Goal: Task Accomplishment & Management: Manage account settings

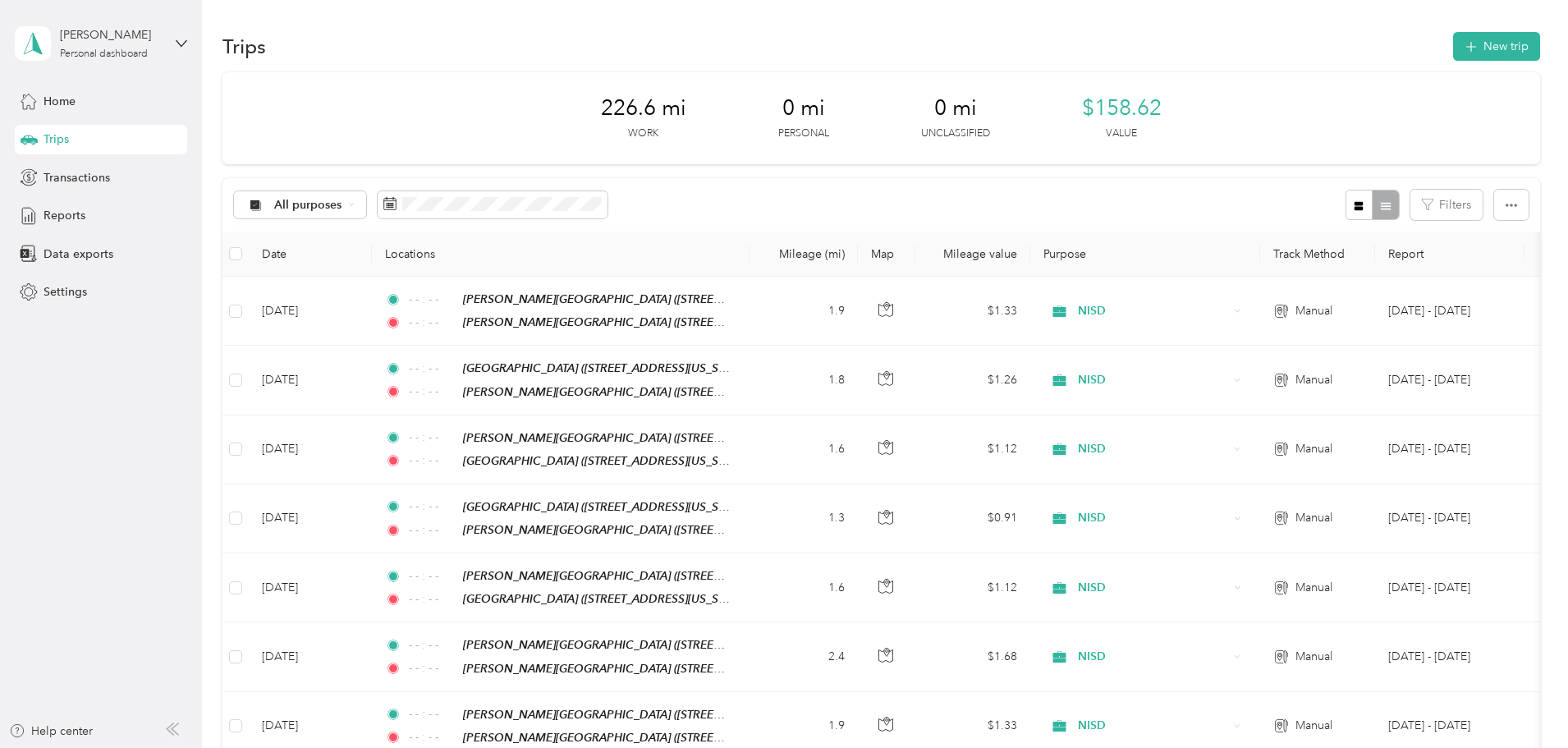
click at [1453, 37] on button "New trip" at bounding box center [1496, 46] width 87 height 29
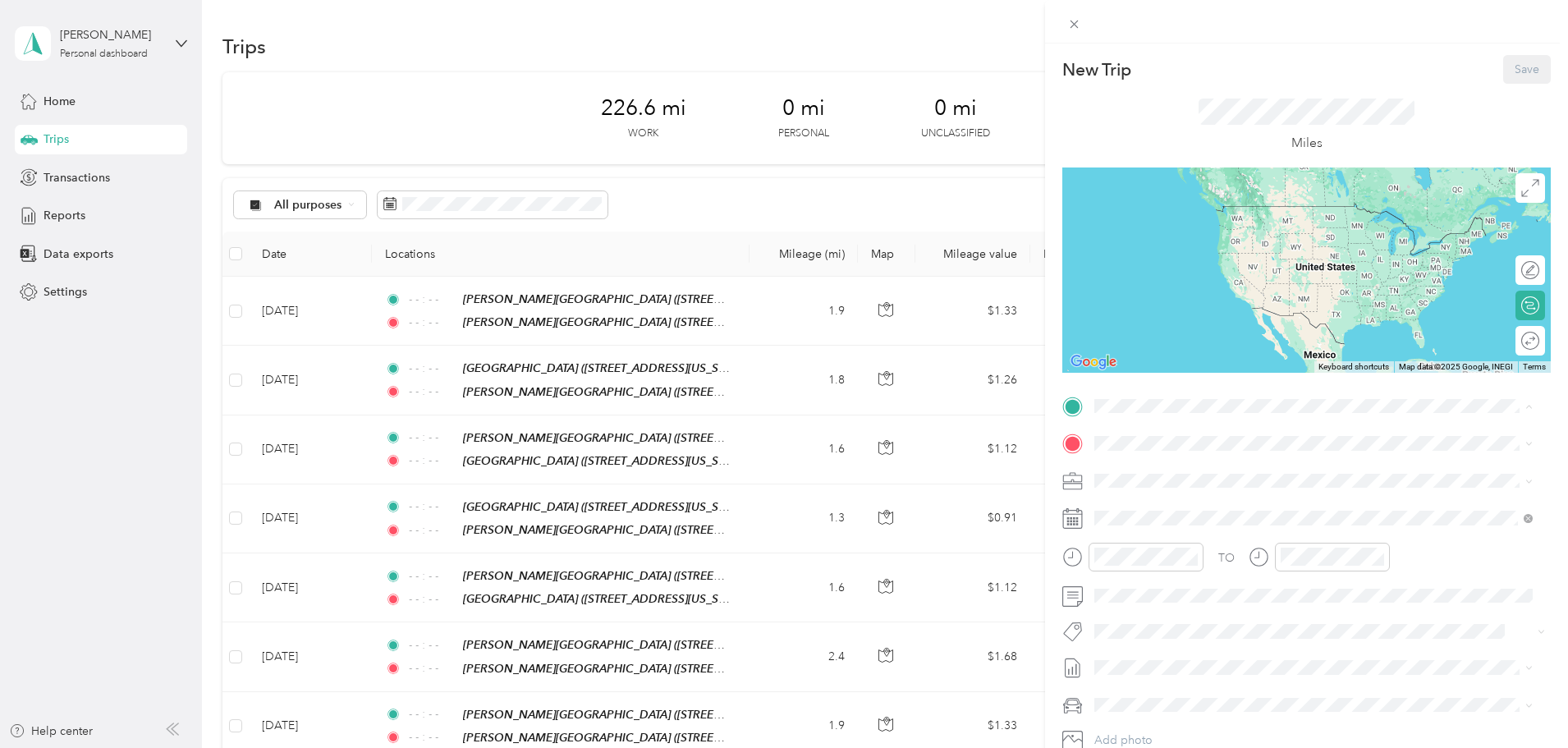
click at [1267, 482] on div "TEAM [PERSON_NAME][GEOGRAPHIC_DATA] [STREET_ADDRESS][US_STATE]" at bounding box center [1263, 484] width 276 height 41
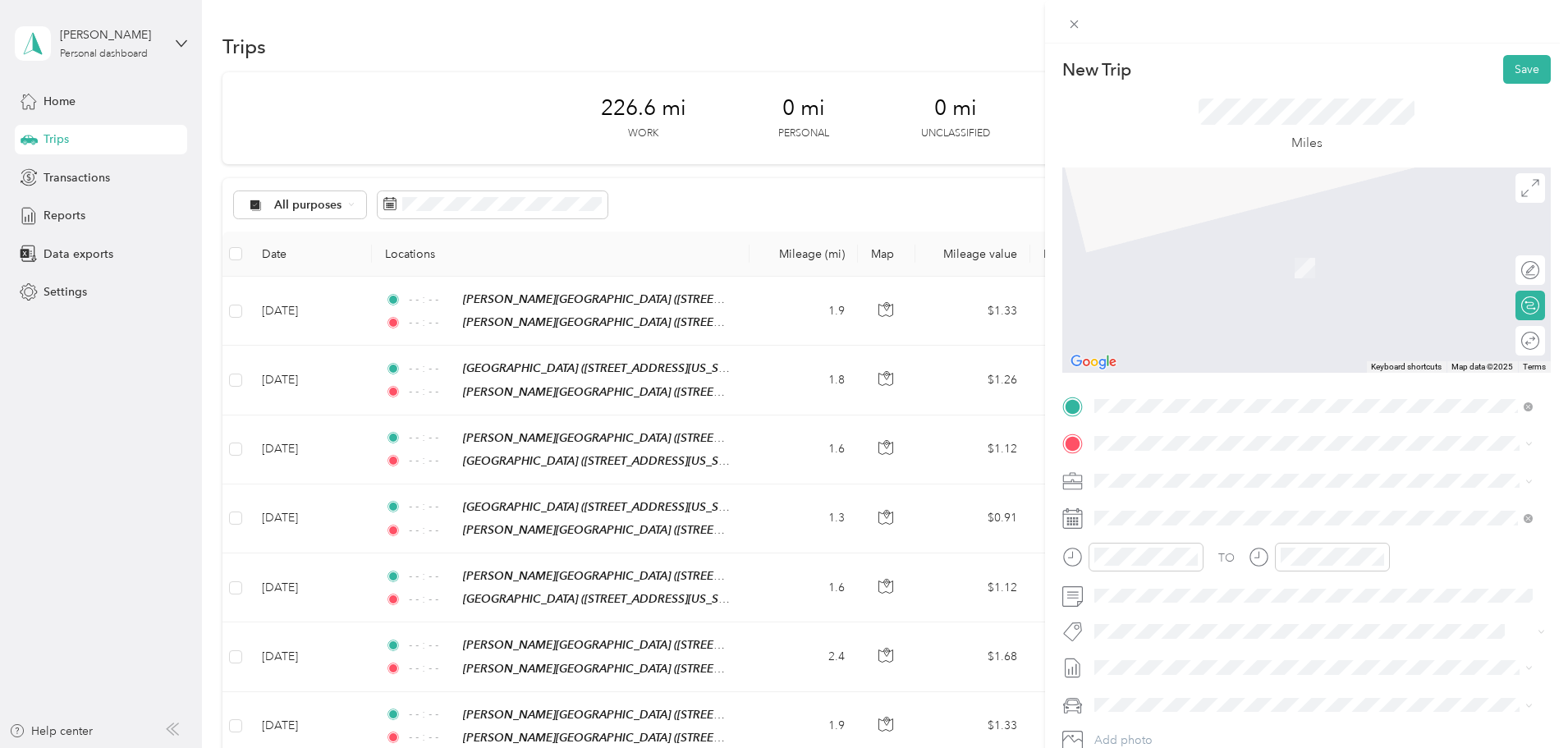
drag, startPoint x: 1249, startPoint y: 578, endPoint x: 1002, endPoint y: 619, distance: 250.4
click at [1249, 576] on div "TEAM [GEOGRAPHIC_DATA] [STREET_ADDRESS][US_STATE]" at bounding box center [1215, 577] width 179 height 41
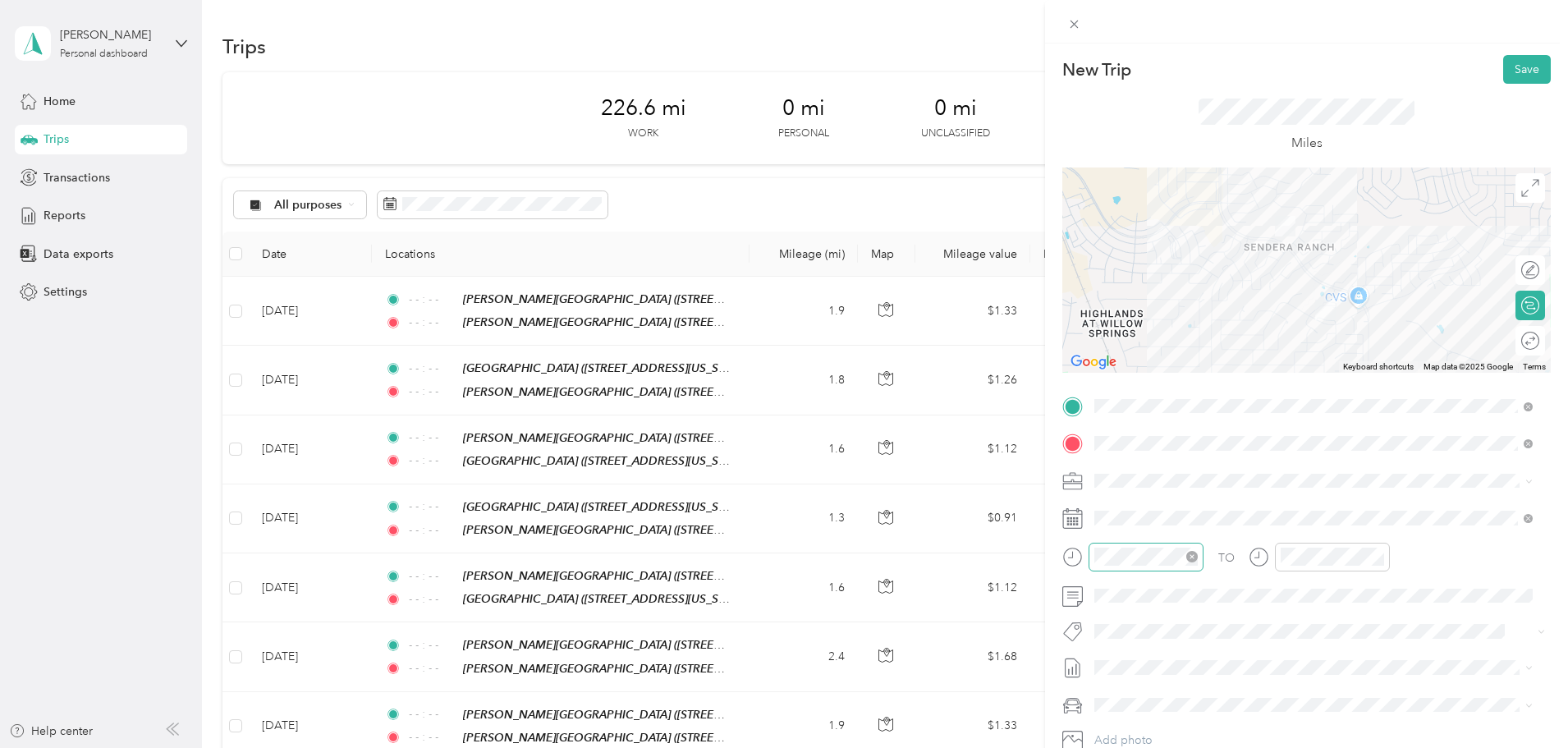
click at [1192, 562] on icon "close-circle" at bounding box center [1192, 556] width 11 height 11
click at [1373, 560] on icon "close-circle" at bounding box center [1378, 556] width 11 height 11
click at [1524, 77] on button "Save" at bounding box center [1527, 69] width 48 height 29
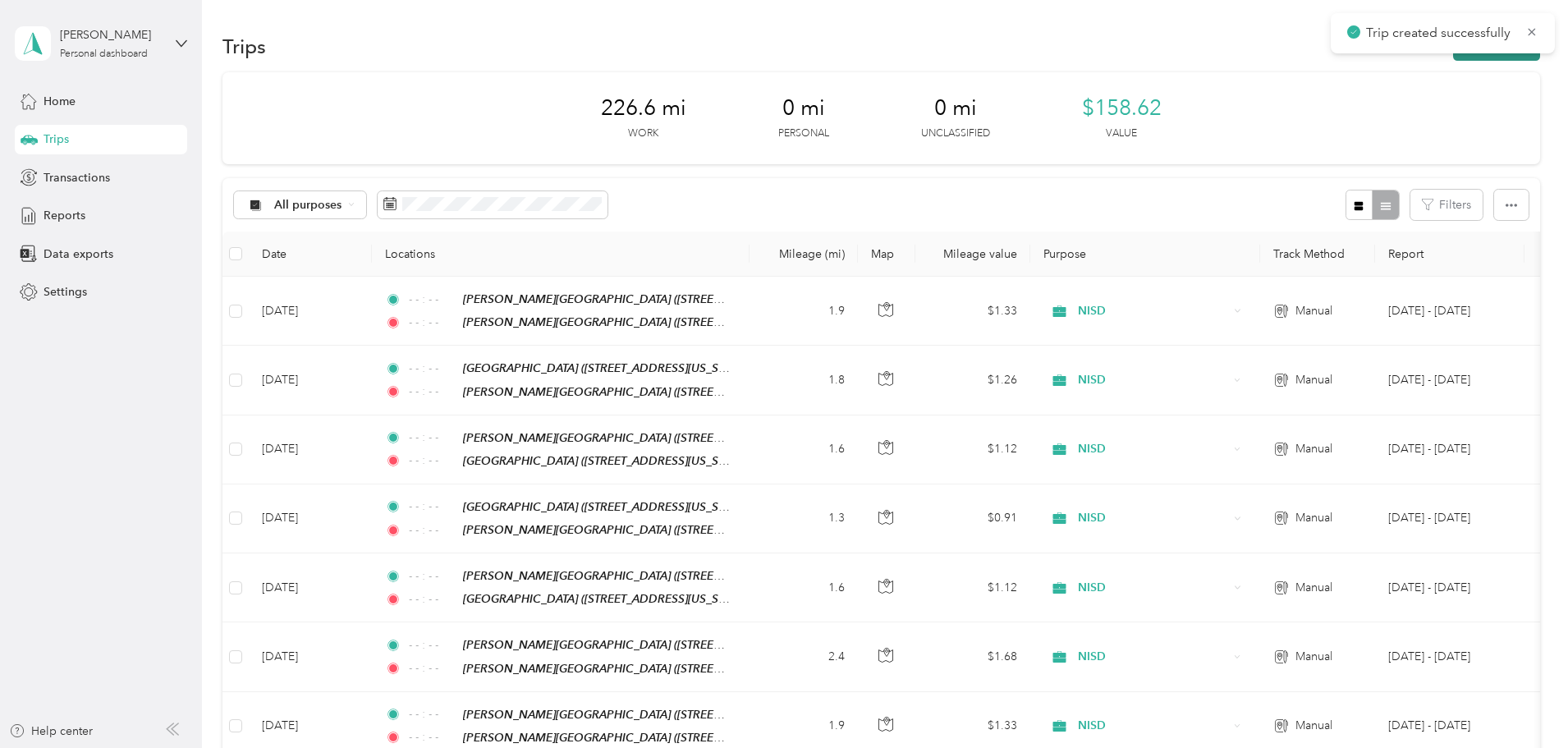
click at [1453, 56] on button "New trip" at bounding box center [1496, 46] width 87 height 29
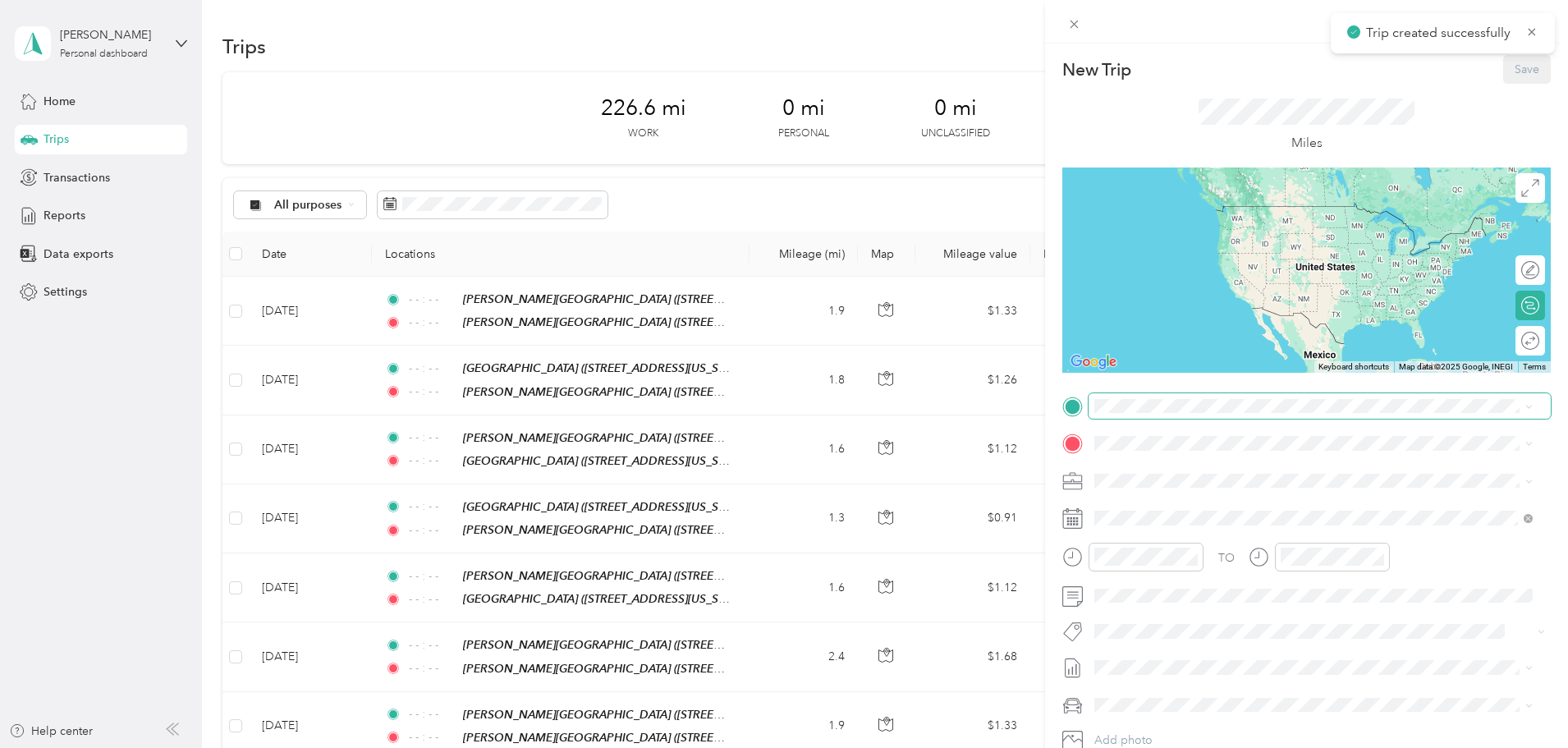
click at [1142, 413] on span at bounding box center [1319, 406] width 462 height 26
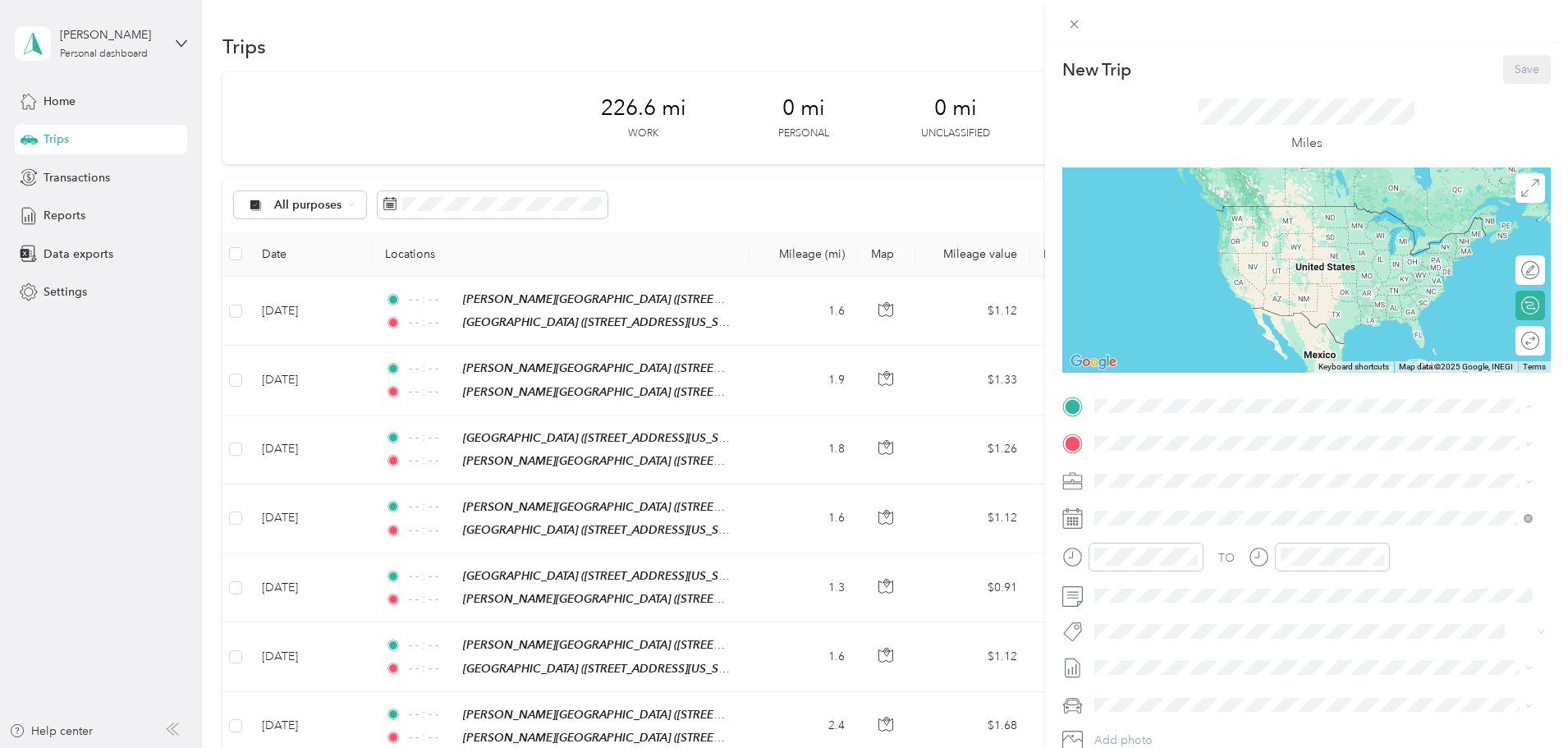
drag, startPoint x: 1220, startPoint y: 526, endPoint x: 1210, endPoint y: 447, distance: 79.6
click at [1221, 524] on strong "[GEOGRAPHIC_DATA]" at bounding box center [1243, 531] width 123 height 15
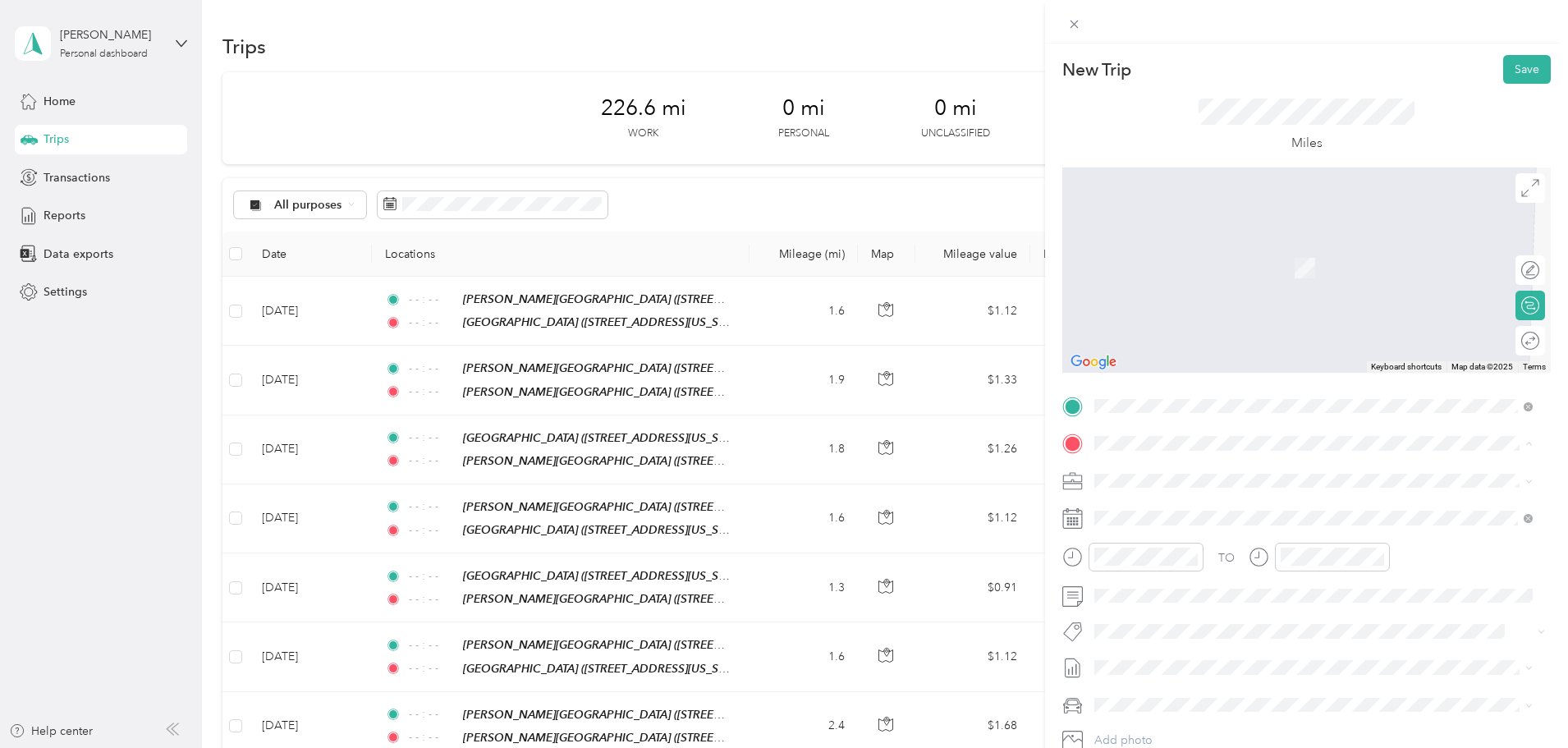
click at [1238, 520] on div "TEAM [PERSON_NAME][GEOGRAPHIC_DATA]" at bounding box center [1263, 511] width 276 height 20
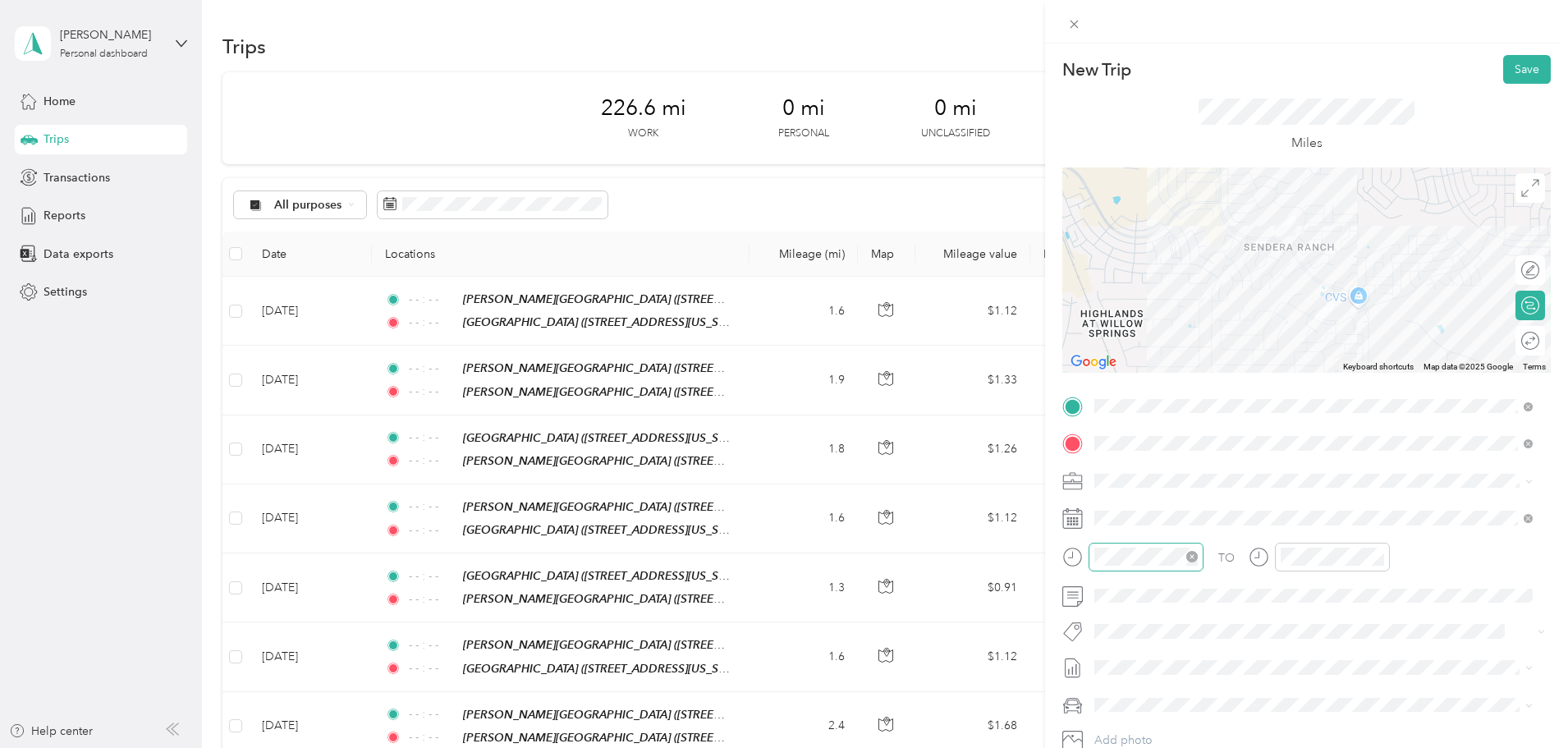
click at [1187, 556] on icon "close-circle" at bounding box center [1192, 556] width 11 height 11
click at [1376, 559] on icon "close-circle" at bounding box center [1378, 556] width 11 height 11
click at [1503, 71] on button "Save" at bounding box center [1527, 69] width 48 height 29
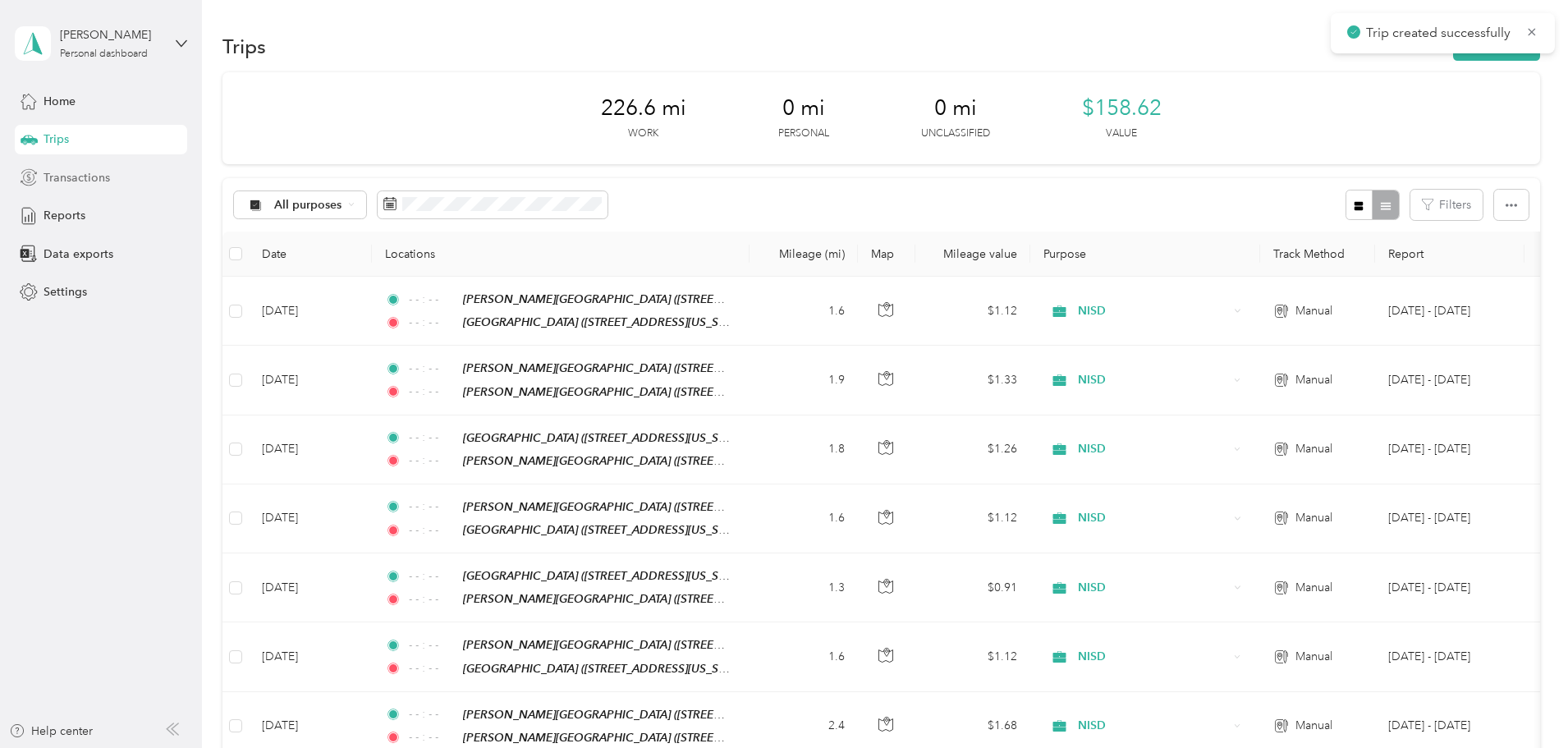
click at [98, 180] on span "Transactions" at bounding box center [77, 177] width 66 height 18
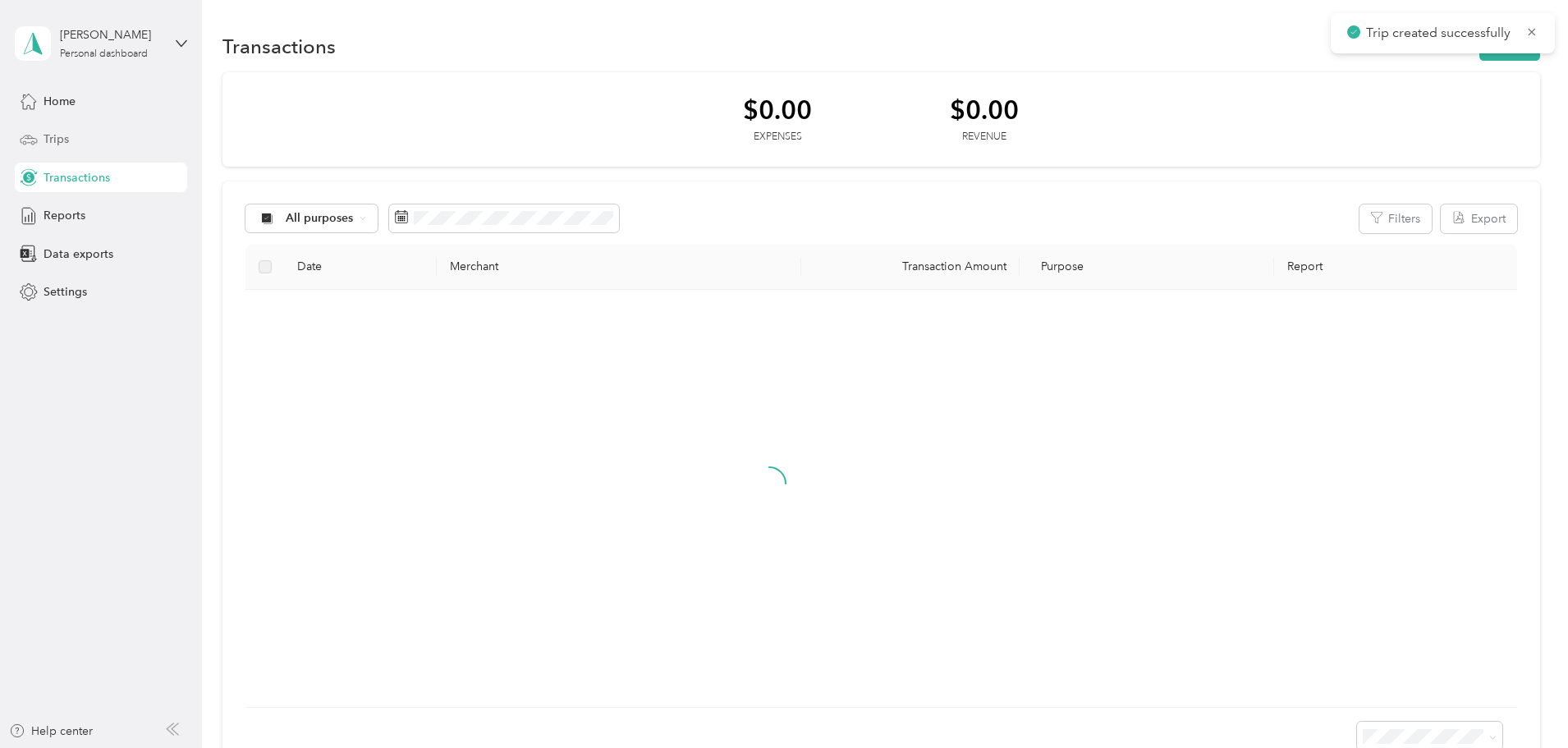
click at [73, 142] on div "Trips" at bounding box center [100, 139] width 172 height 30
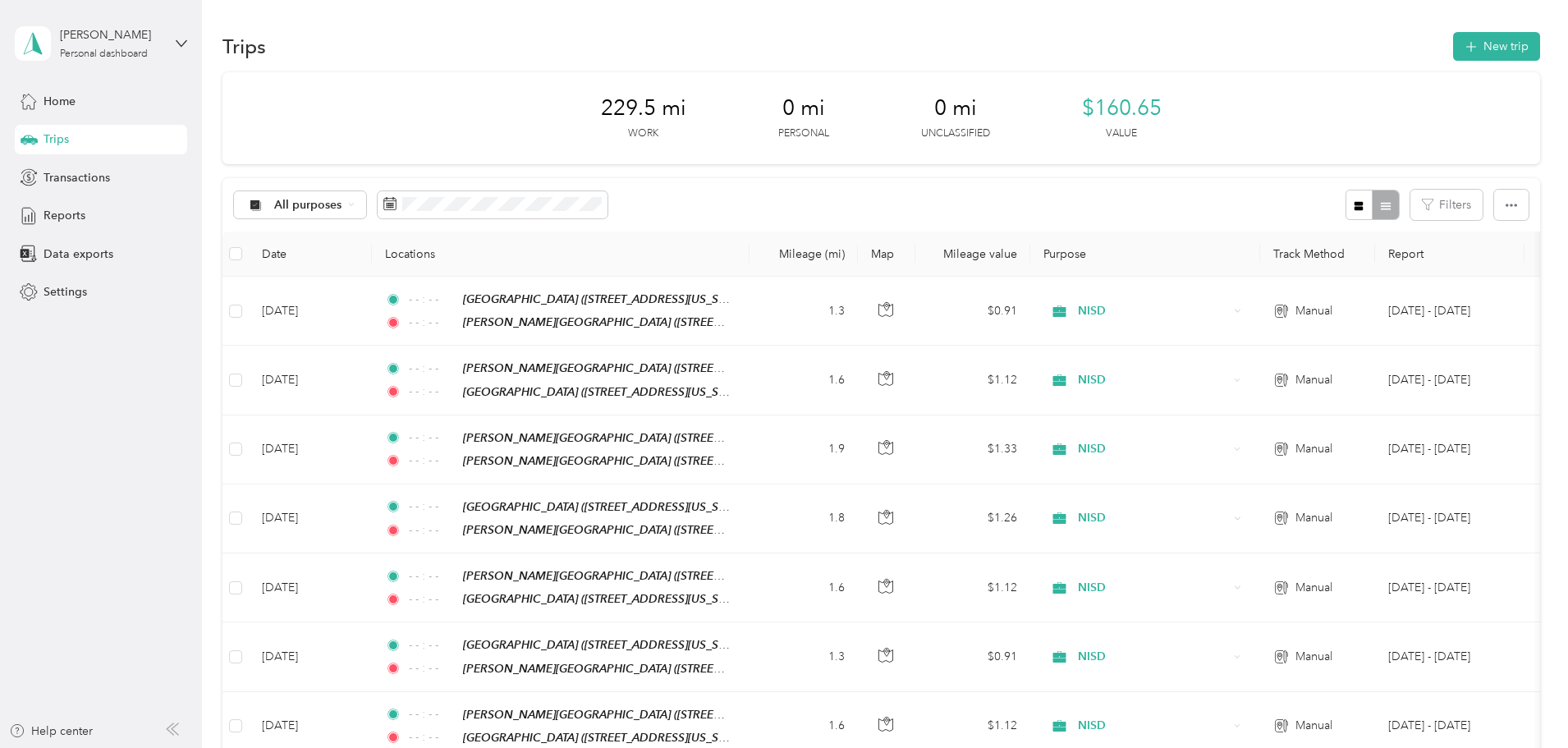
click at [95, 185] on span "Transactions" at bounding box center [77, 177] width 66 height 18
